Goal: Information Seeking & Learning: Learn about a topic

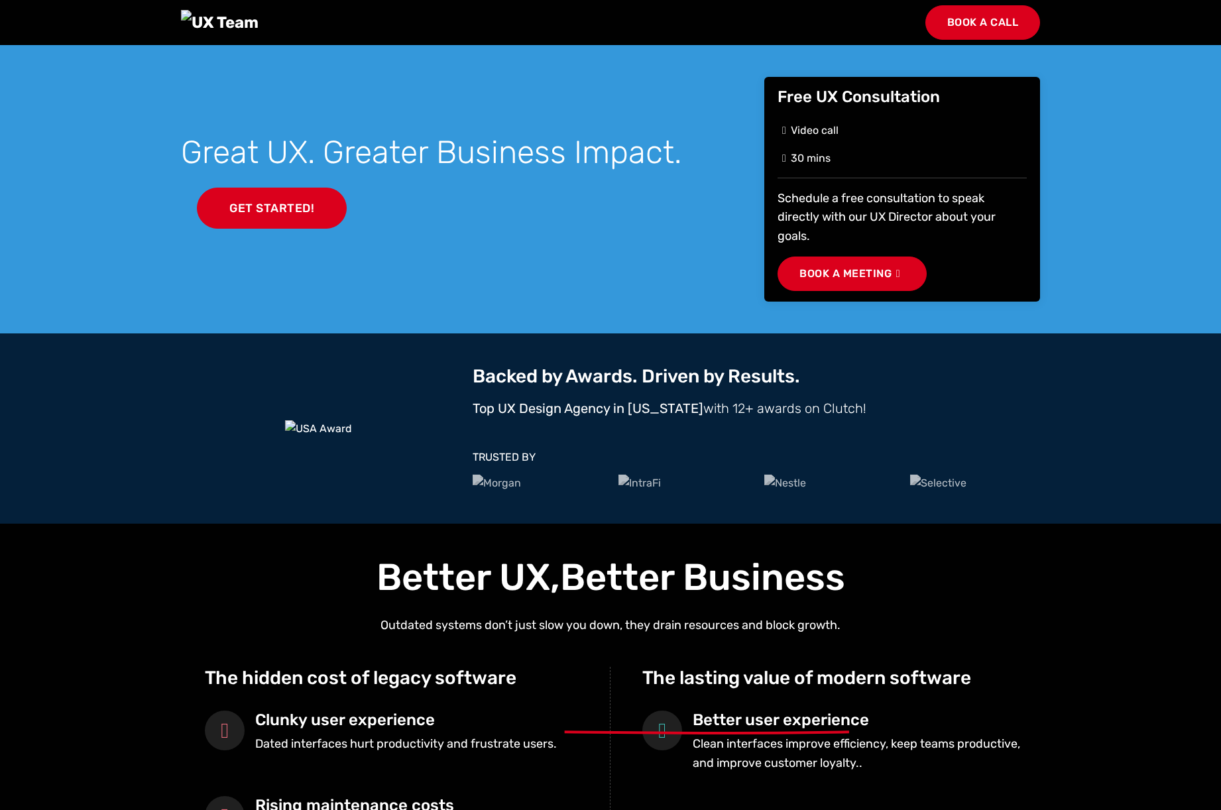
click at [1209, 206] on section "Great UX. Greater Business Impact. Get Started! Free UX Consultation Video call…" at bounding box center [610, 189] width 1221 height 288
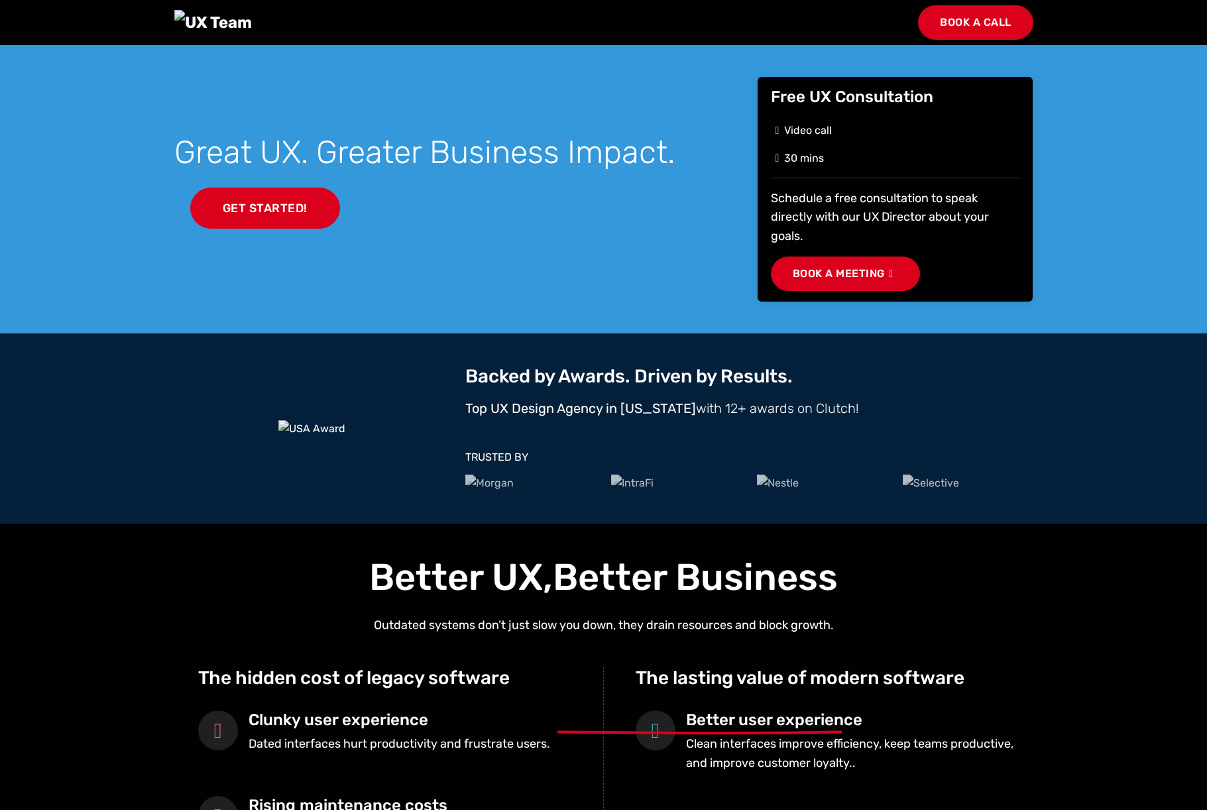
click at [676, 225] on div "Great UX. Greater Business Impact. Get Started!" at bounding box center [457, 188] width 567 height 175
drag, startPoint x: 318, startPoint y: 510, endPoint x: 184, endPoint y: 1, distance: 526.2
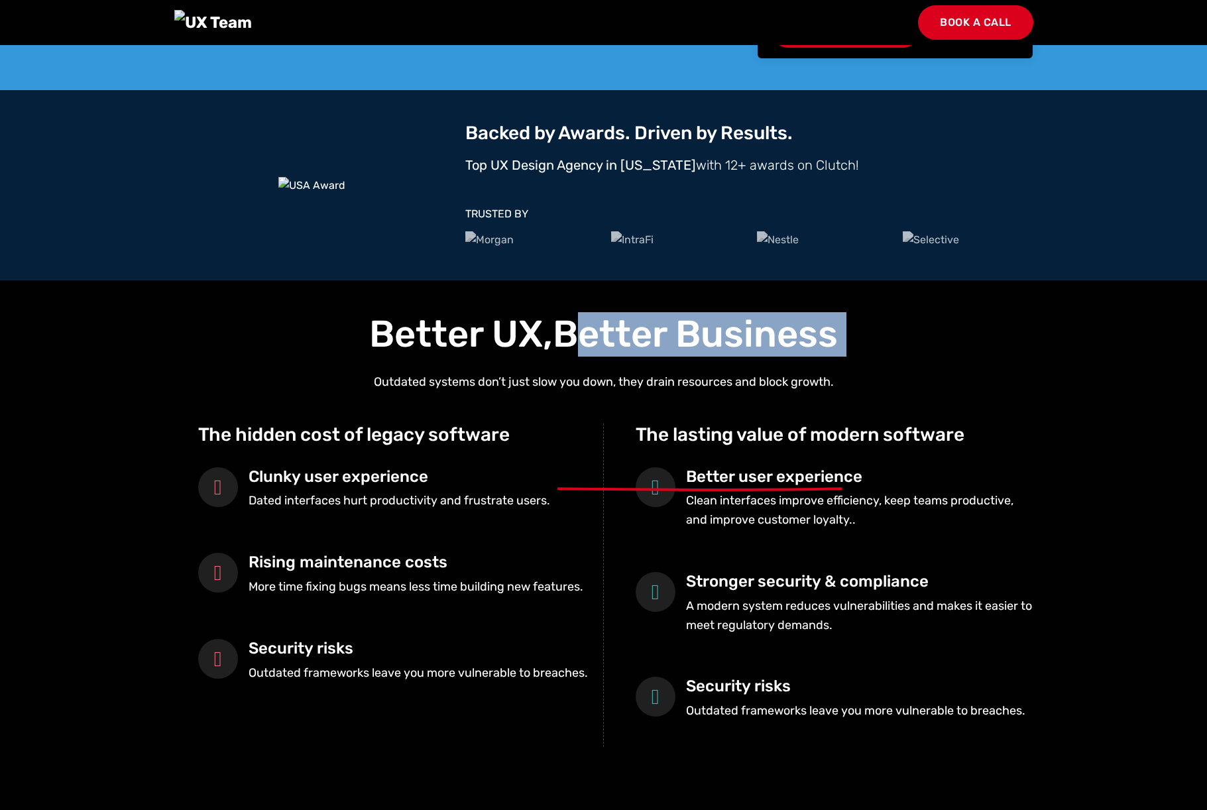
drag, startPoint x: 588, startPoint y: 462, endPoint x: 789, endPoint y: 500, distance: 204.9
click at [789, 500] on div "Better UX, Better Business Outdated systems don’t just slow you down, they drai…" at bounding box center [603, 529] width 875 height 435
drag, startPoint x: 730, startPoint y: 497, endPoint x: 633, endPoint y: 473, distance: 99.6
click at [730, 497] on div "Better UX, Better Business Outdated systems don’t just slow you down, they drai…" at bounding box center [603, 529] width 875 height 435
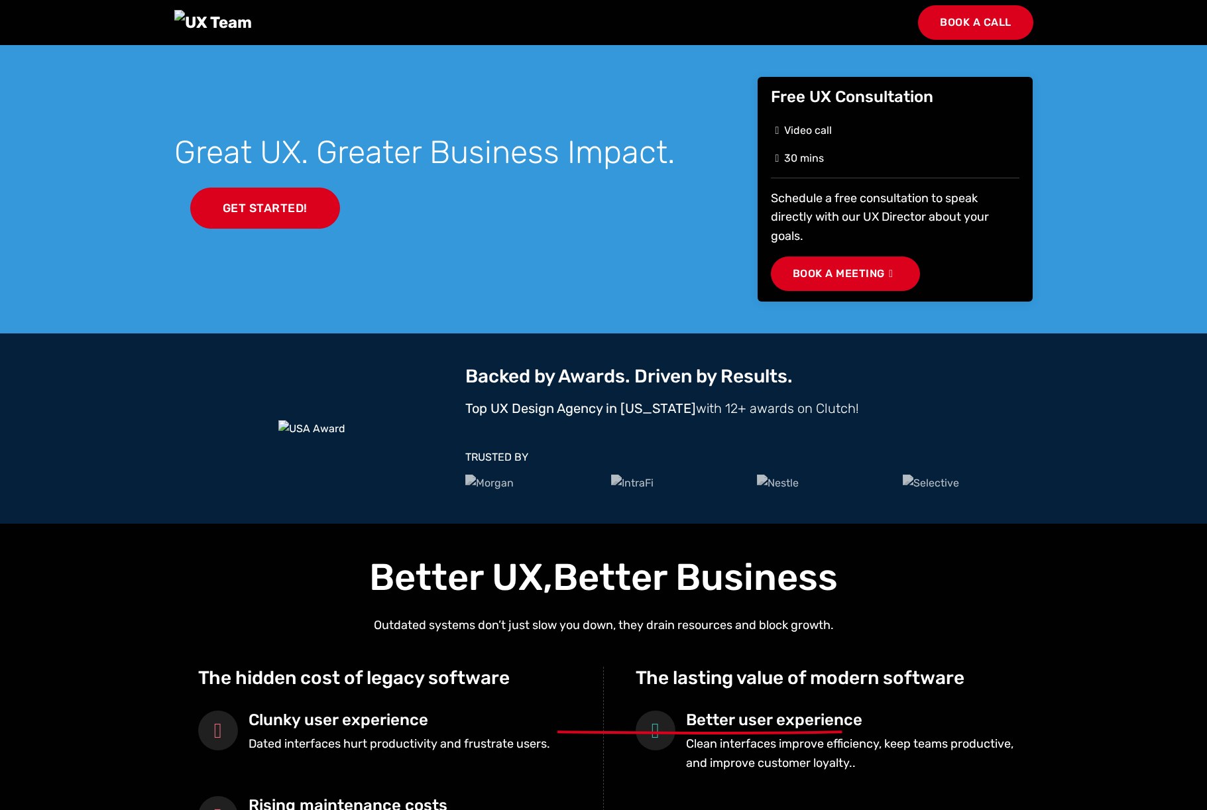
scroll to position [11, 0]
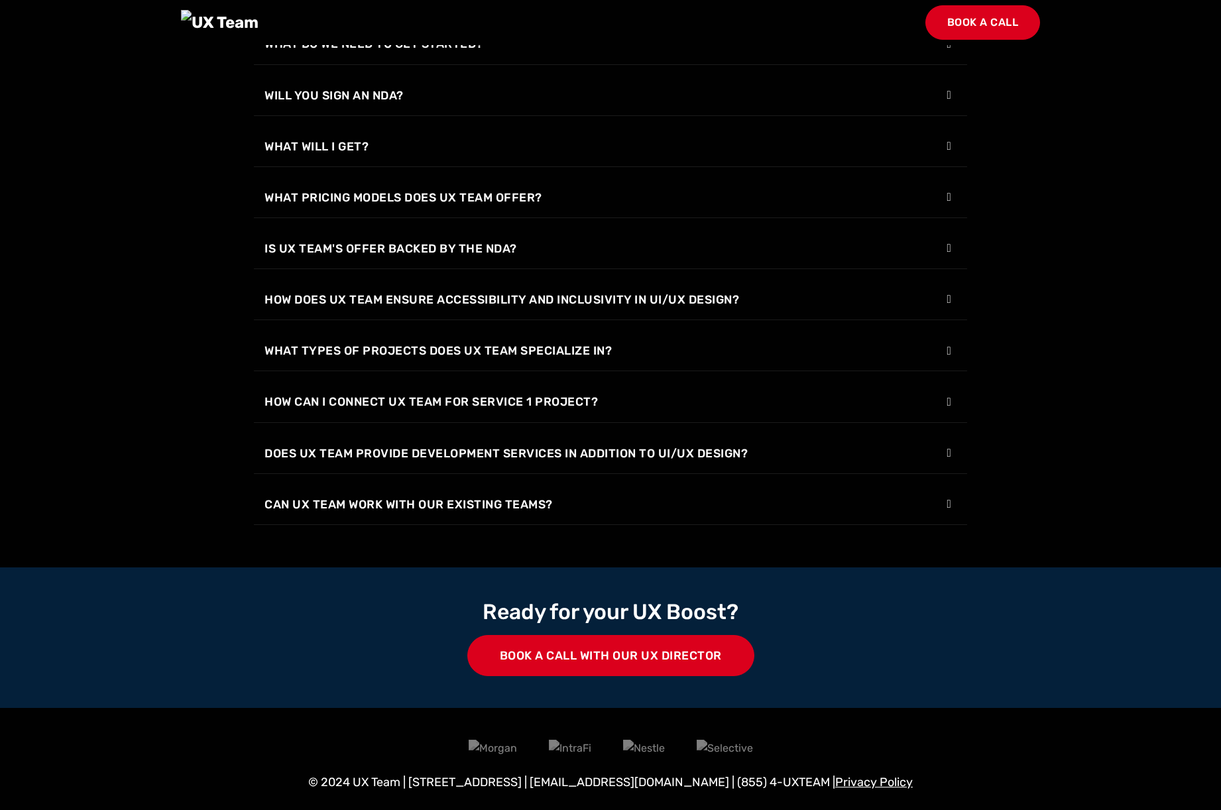
scroll to position [2273, 0]
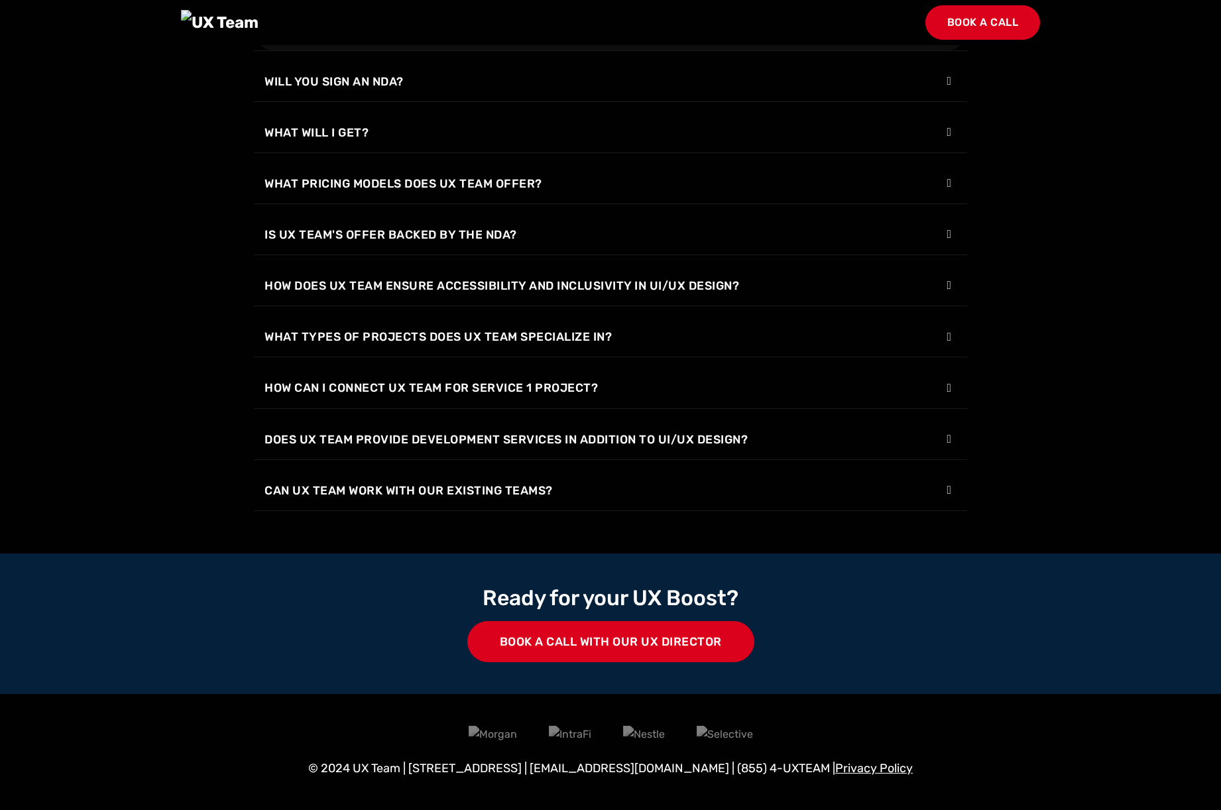
click at [463, 39] on span "What do we need to get started?" at bounding box center [373, 30] width 219 height 19
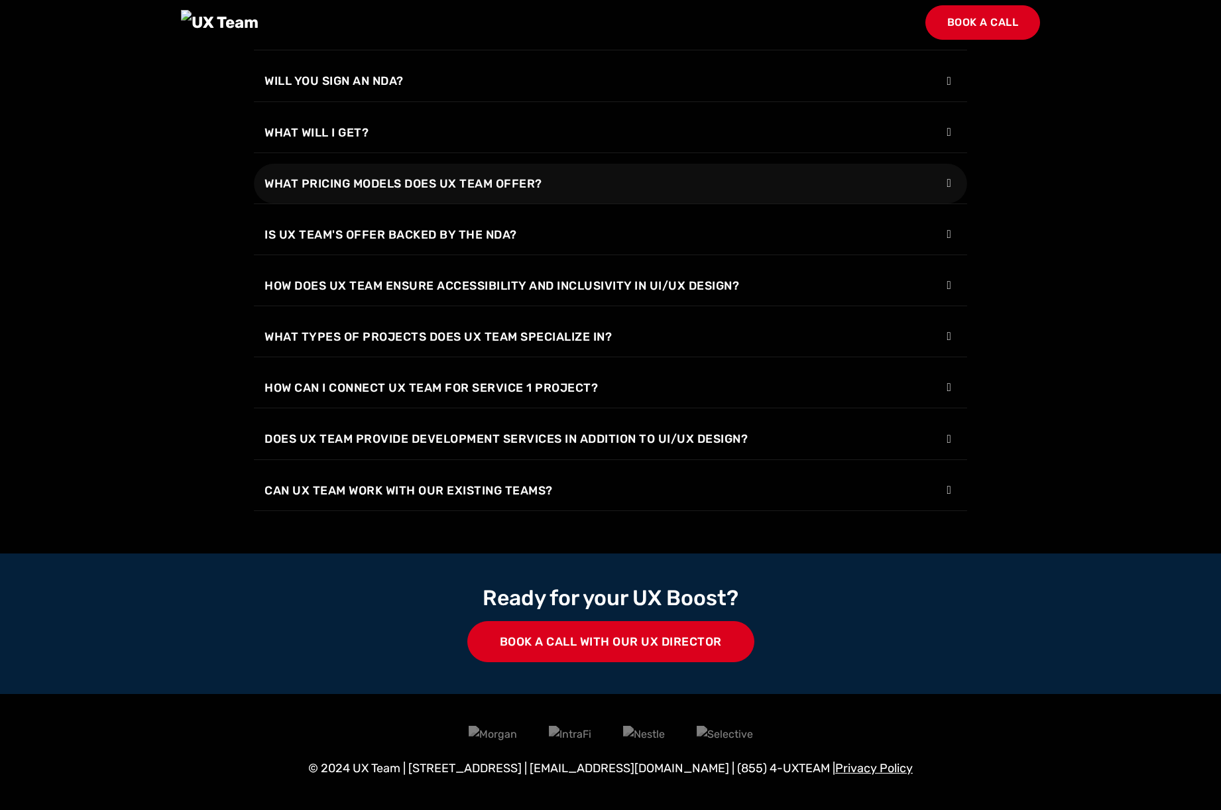
click at [421, 193] on span "What pricing models does UX Team offer?" at bounding box center [403, 183] width 278 height 19
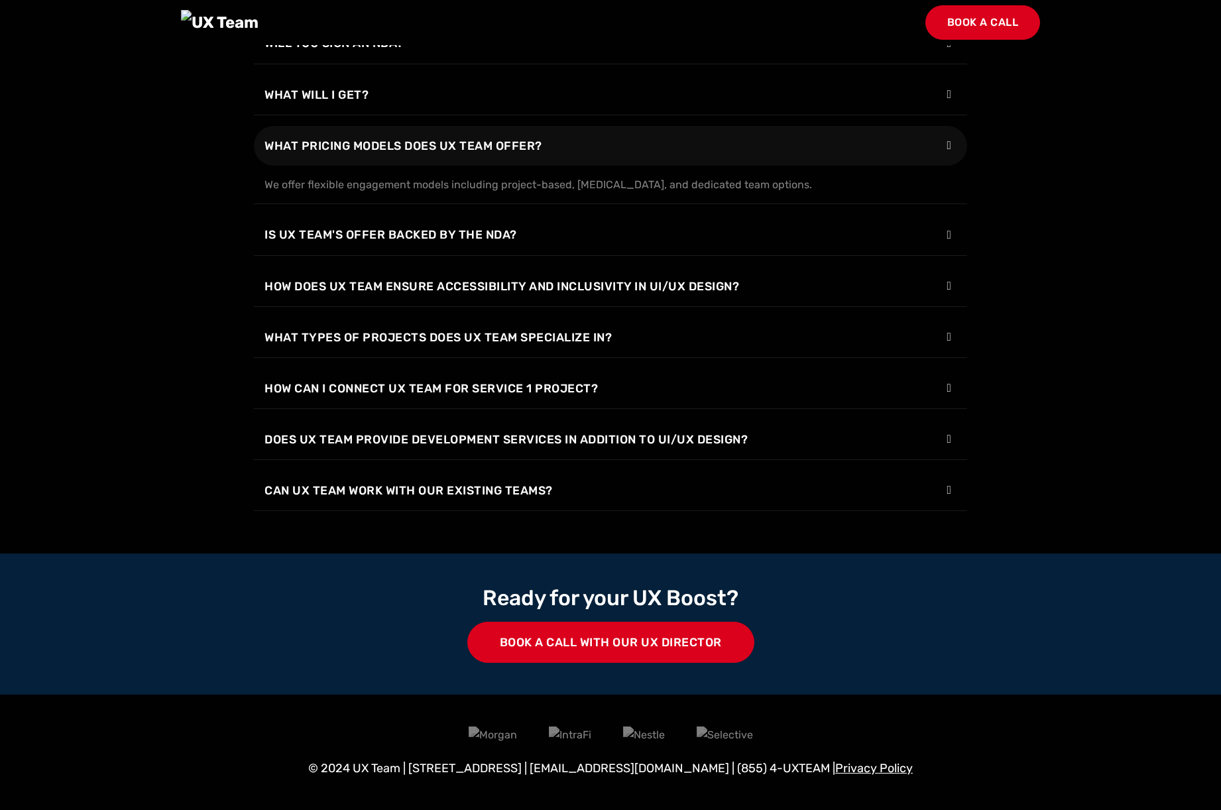
click at [400, 155] on span "What pricing models does UX Team offer?" at bounding box center [403, 146] width 278 height 19
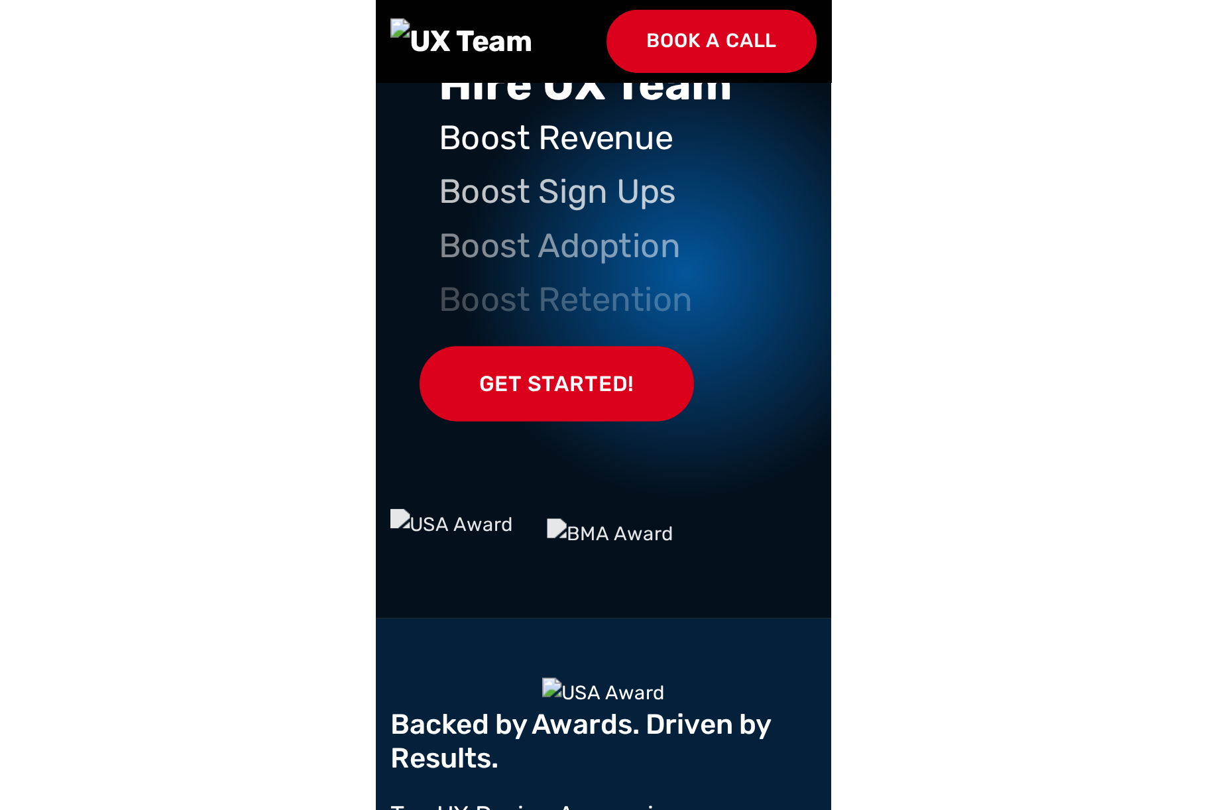
scroll to position [0, 0]
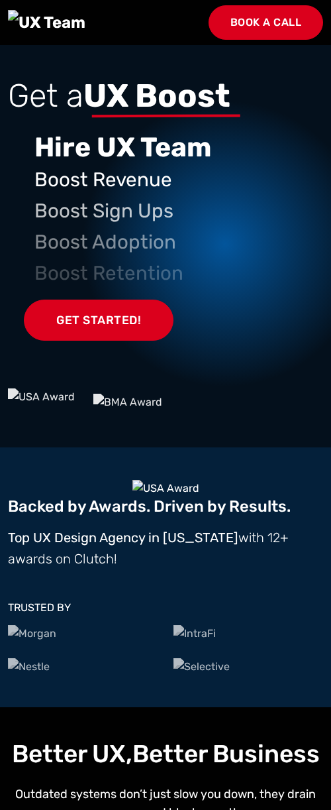
click at [229, 312] on div "Get a UX Boost Hire UX Team Boost Revenue Boost Sign Ups Boost Adoption Boost R…" at bounding box center [165, 216] width 315 height 343
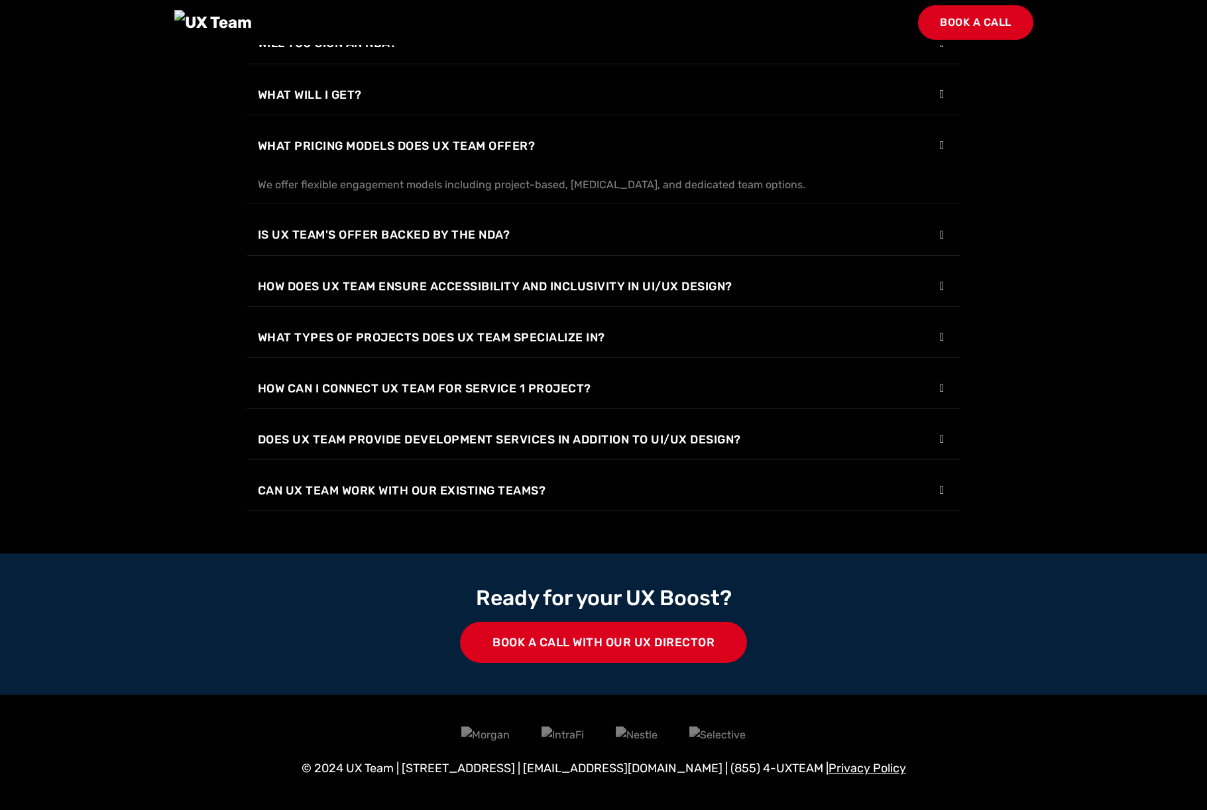
scroll to position [2332, 0]
click at [338, 52] on span "Will you sign an NDA?" at bounding box center [327, 43] width 139 height 19
click at [335, 14] on span "Will you sign an NDA?" at bounding box center [327, 4] width 139 height 19
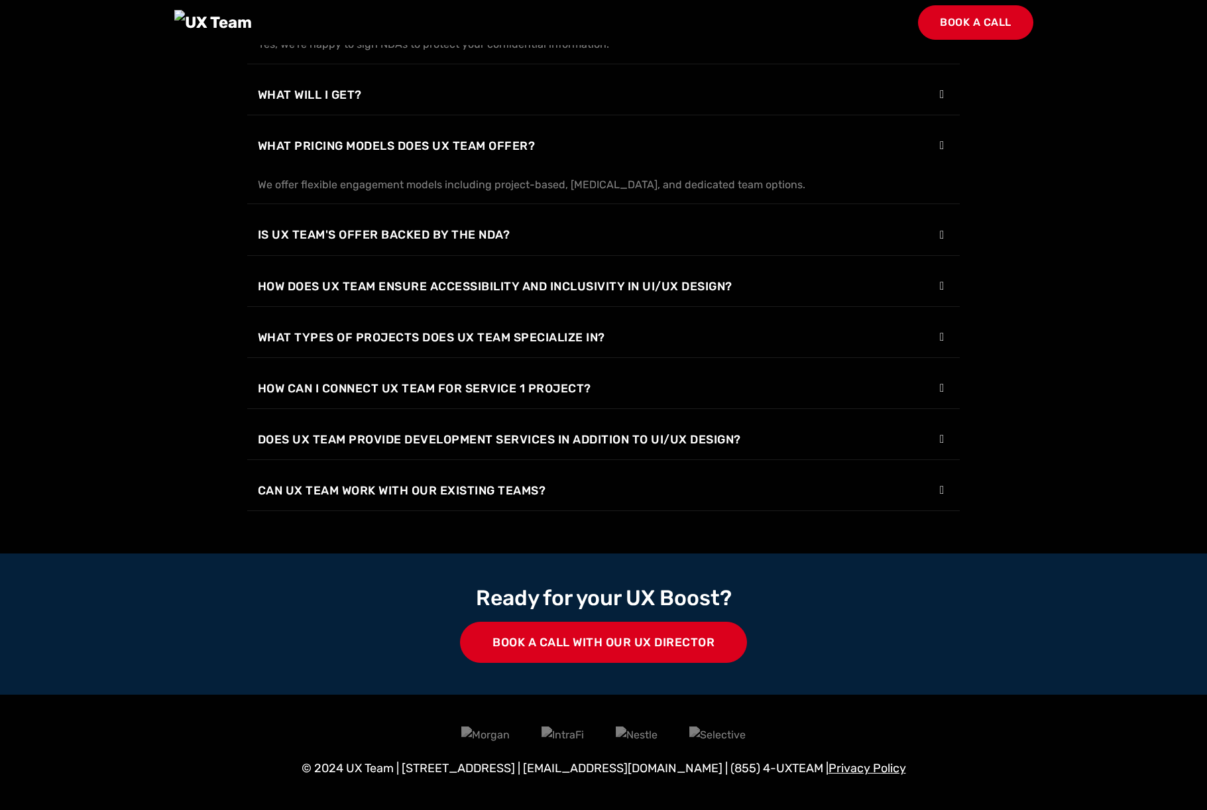
click at [307, 14] on span "Will you sign an NDA?" at bounding box center [327, 4] width 139 height 19
drag, startPoint x: 367, startPoint y: 226, endPoint x: 269, endPoint y: 193, distance: 103.5
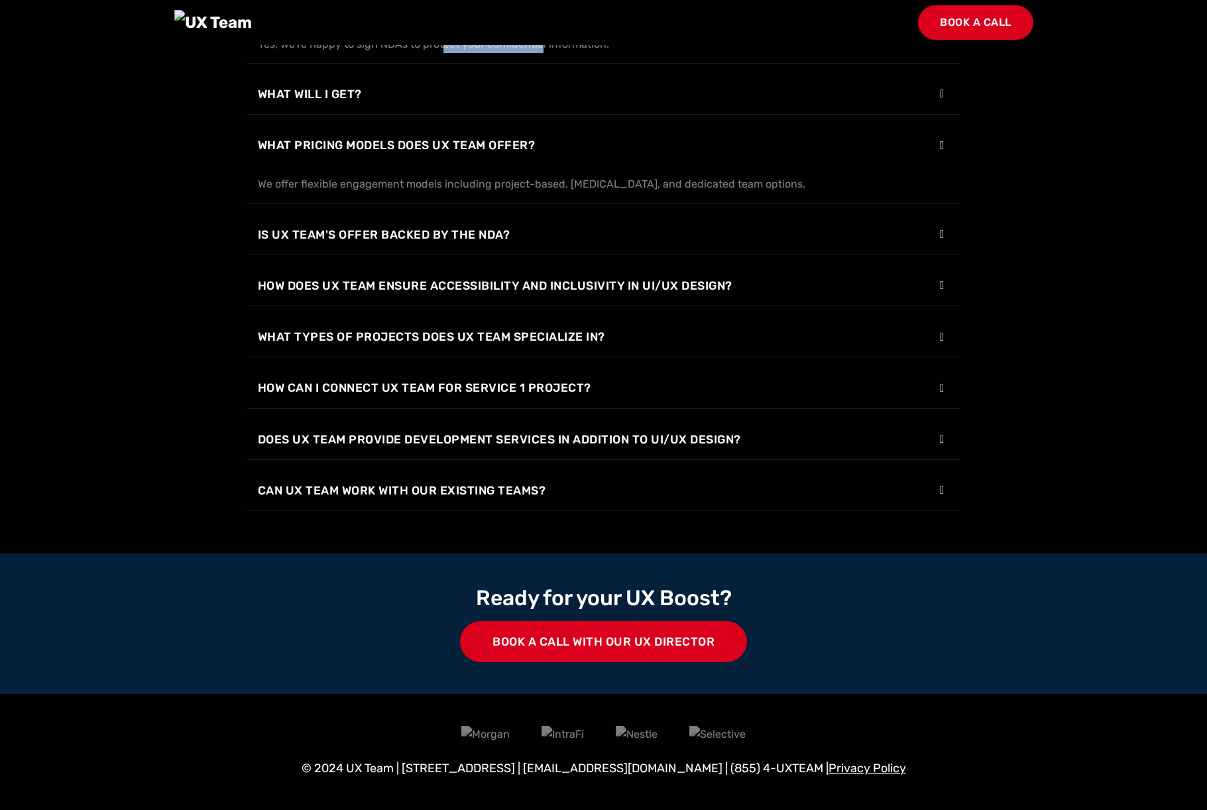
drag, startPoint x: 352, startPoint y: 309, endPoint x: 246, endPoint y: 311, distance: 105.4
click at [247, 64] on div "Yes, we're happy to sign NDAs to protect your confidential information." at bounding box center [603, 44] width 713 height 38
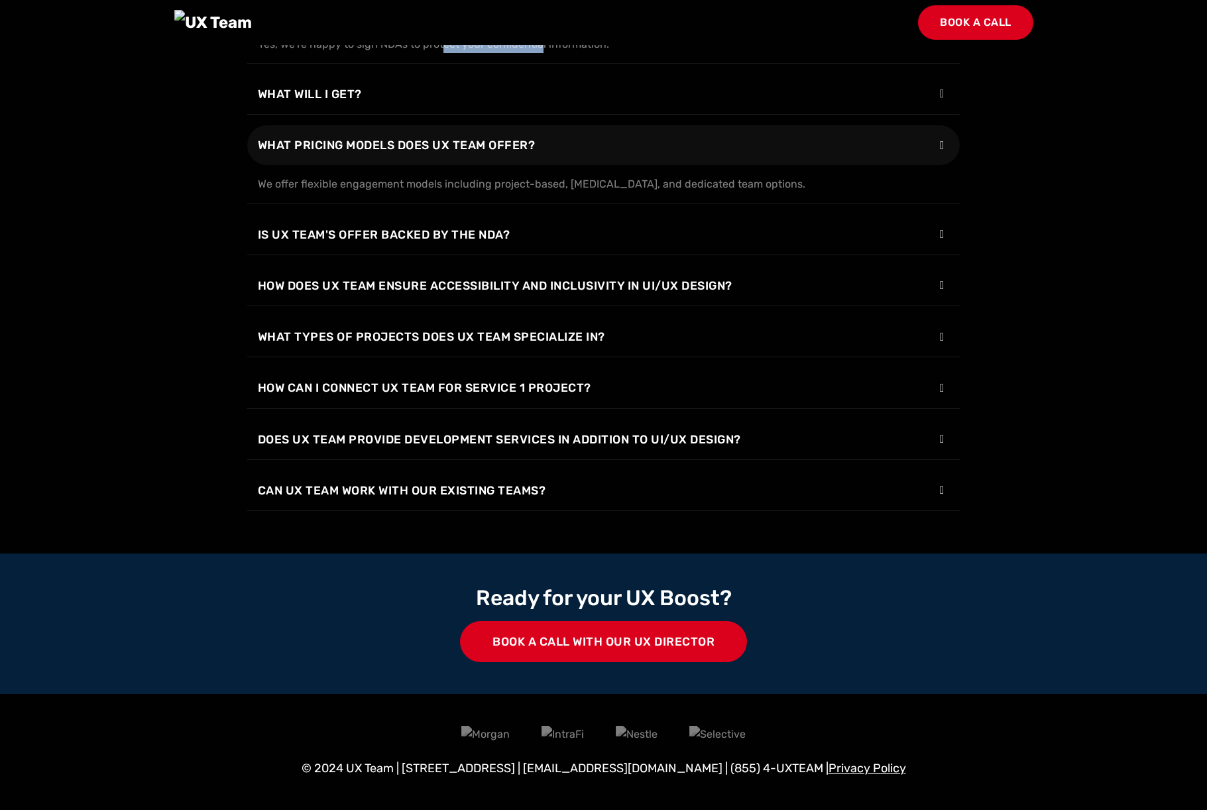
drag, startPoint x: 620, startPoint y: 444, endPoint x: 327, endPoint y: 423, distance: 292.9
click at [341, 204] on div "What pricing models does UX Team offer? We offer flexible engagement models inc…" at bounding box center [603, 164] width 713 height 79
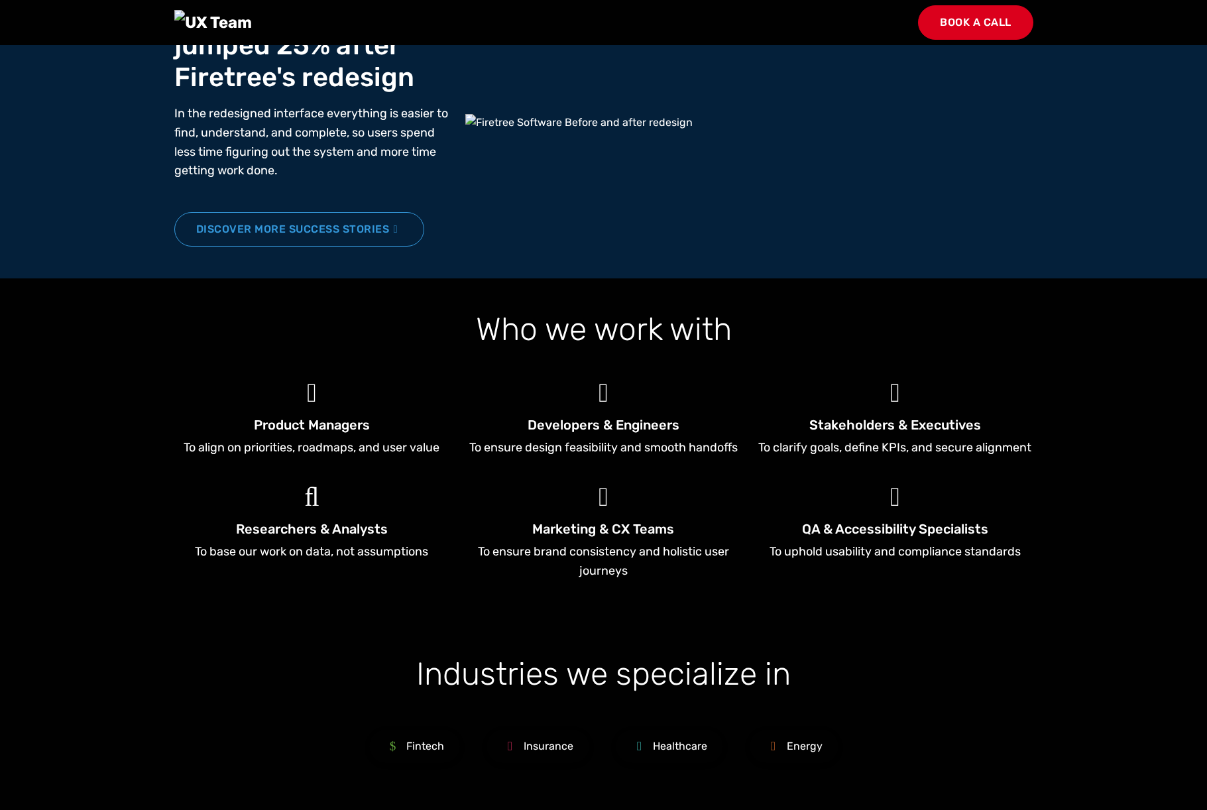
scroll to position [0, 0]
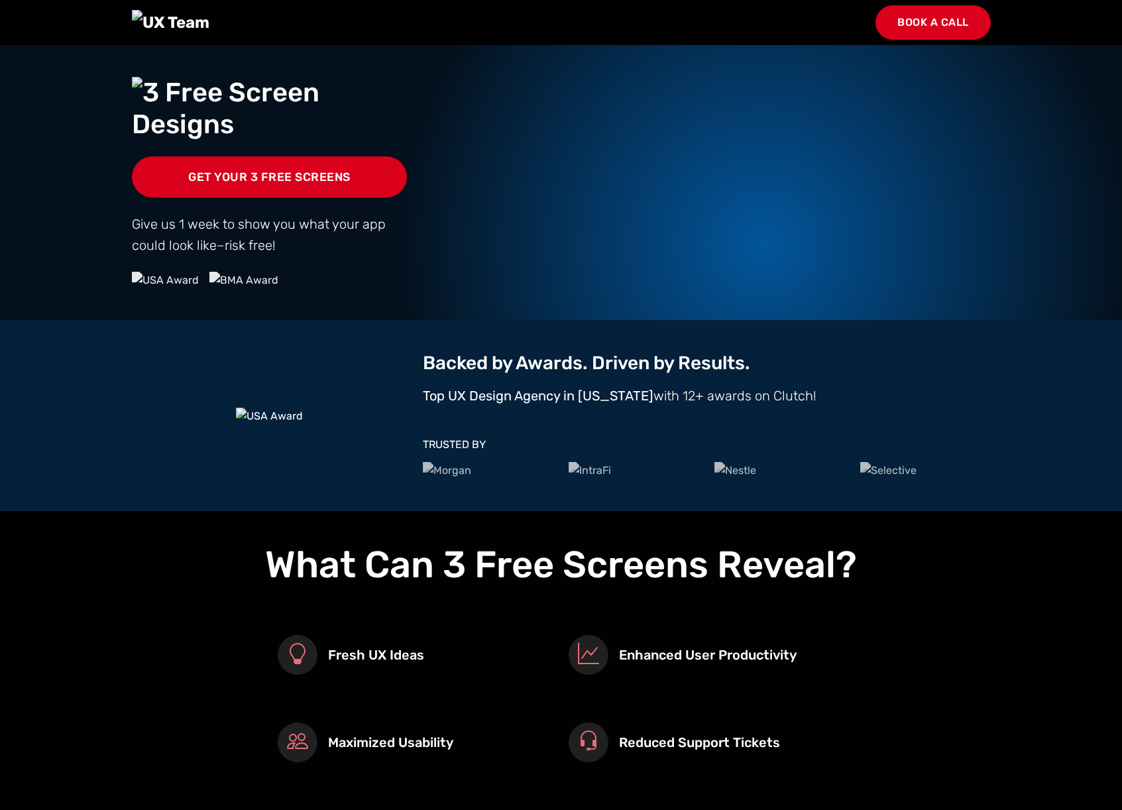
scroll to position [8, 0]
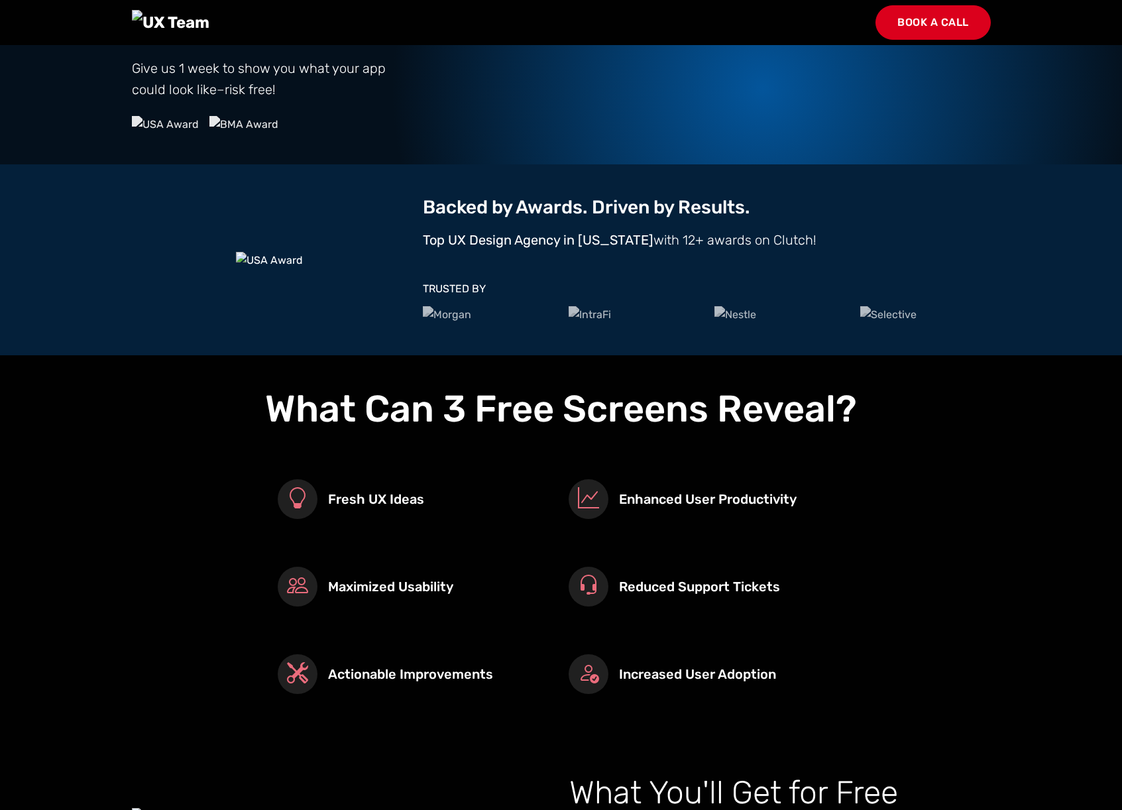
scroll to position [157, 0]
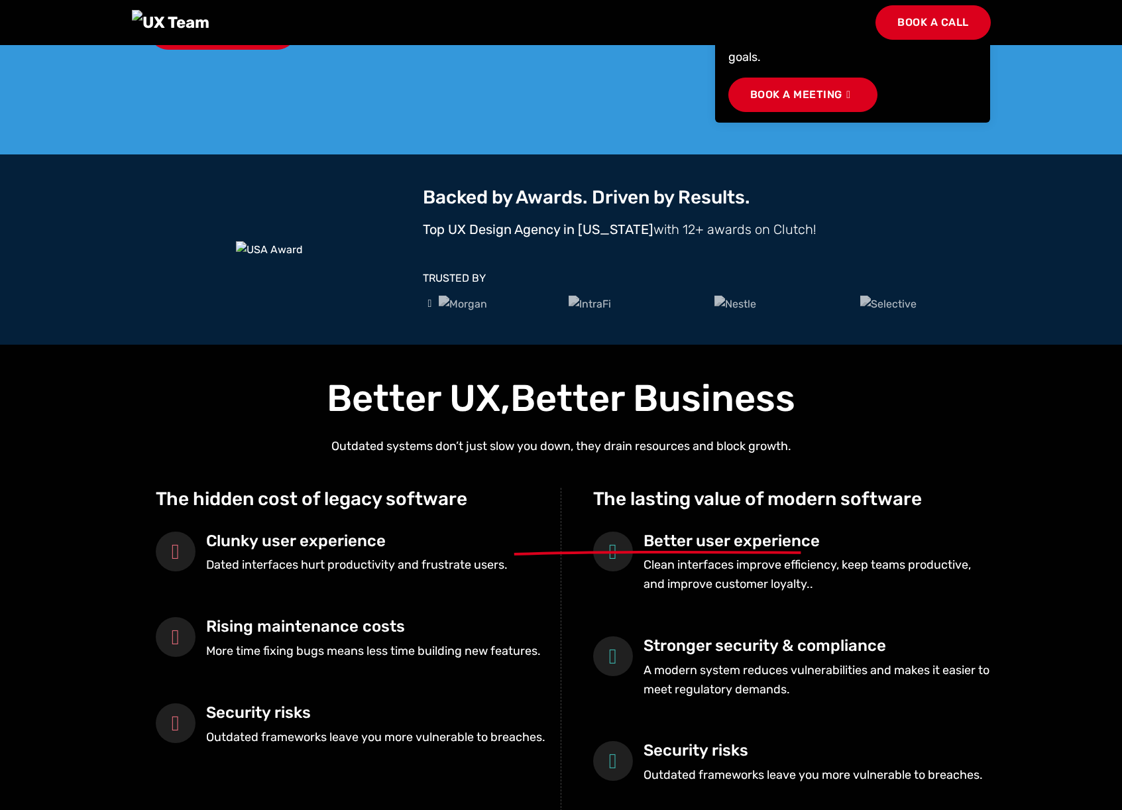
scroll to position [180, 0]
